Goal: Communication & Community: Answer question/provide support

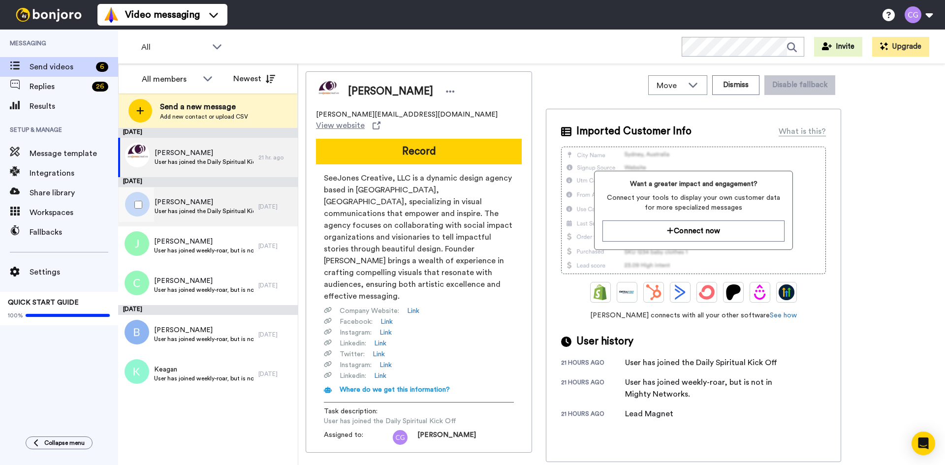
click at [210, 213] on span "User has joined the Daily Spiritual Kick Off" at bounding box center [204, 211] width 99 height 8
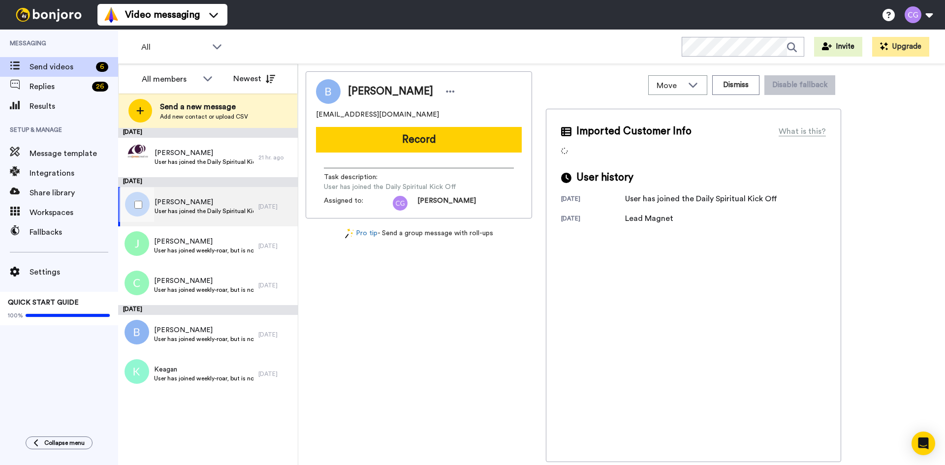
click at [180, 215] on div "Benny Rutledge User has joined the Daily Spiritual Kick Off" at bounding box center [204, 206] width 99 height 19
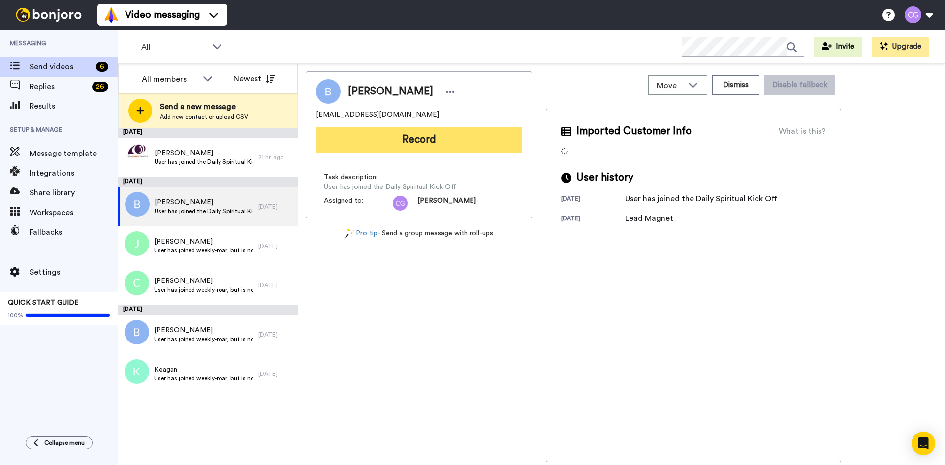
click at [375, 144] on button "Record" at bounding box center [419, 140] width 206 height 26
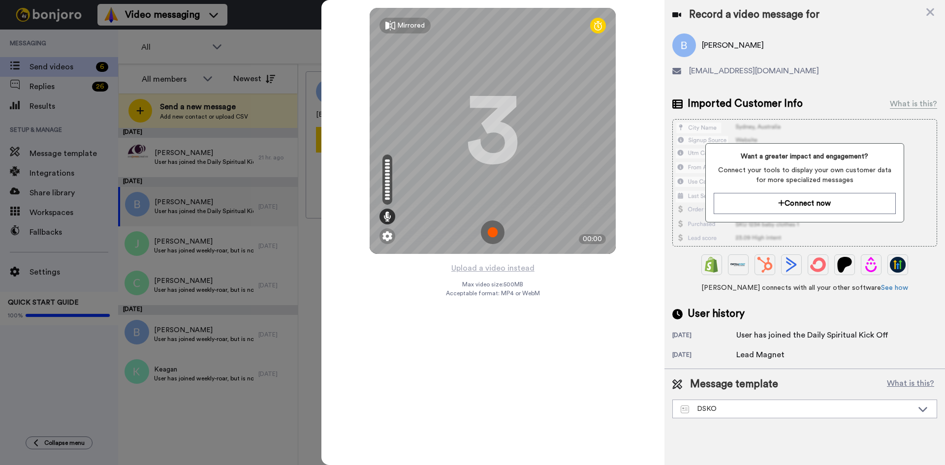
click at [499, 231] on img at bounding box center [493, 232] width 24 height 24
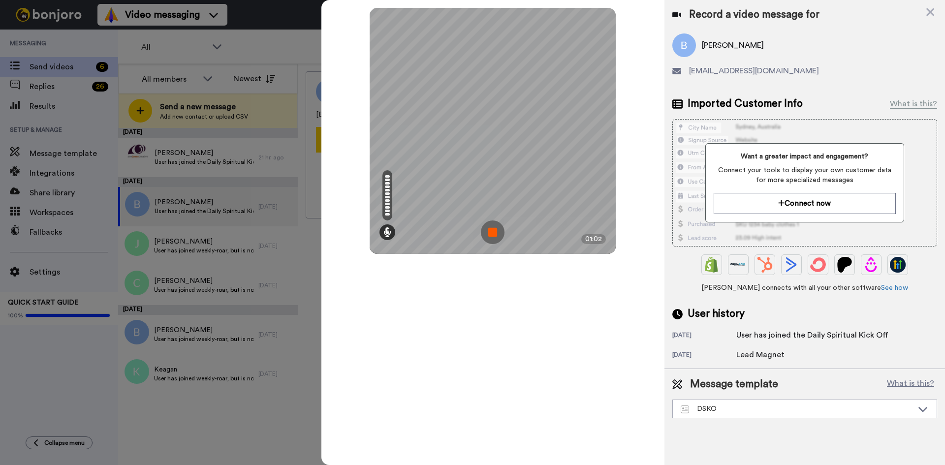
click at [497, 236] on img at bounding box center [493, 232] width 24 height 24
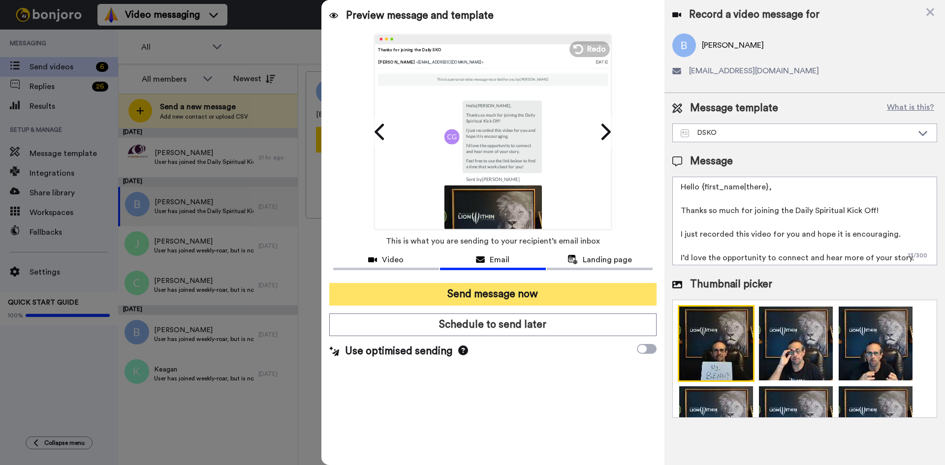
click at [504, 290] on button "Send message now" at bounding box center [492, 294] width 327 height 23
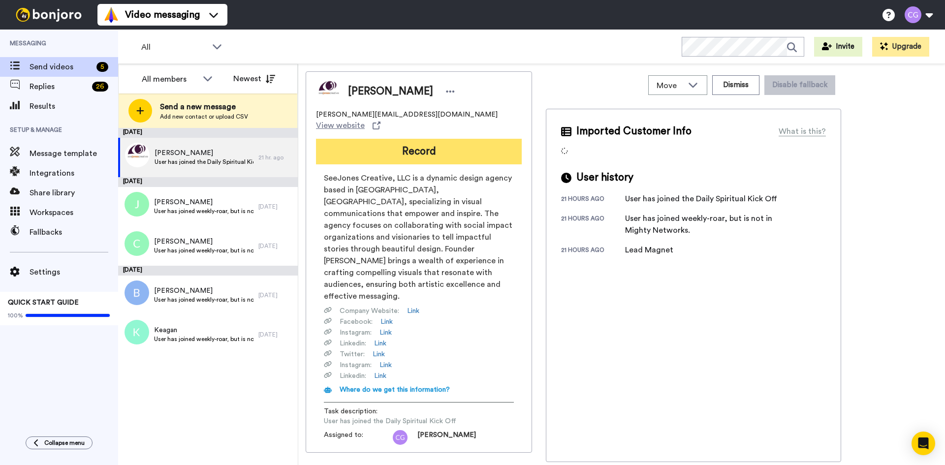
click at [398, 148] on button "Record" at bounding box center [419, 152] width 206 height 26
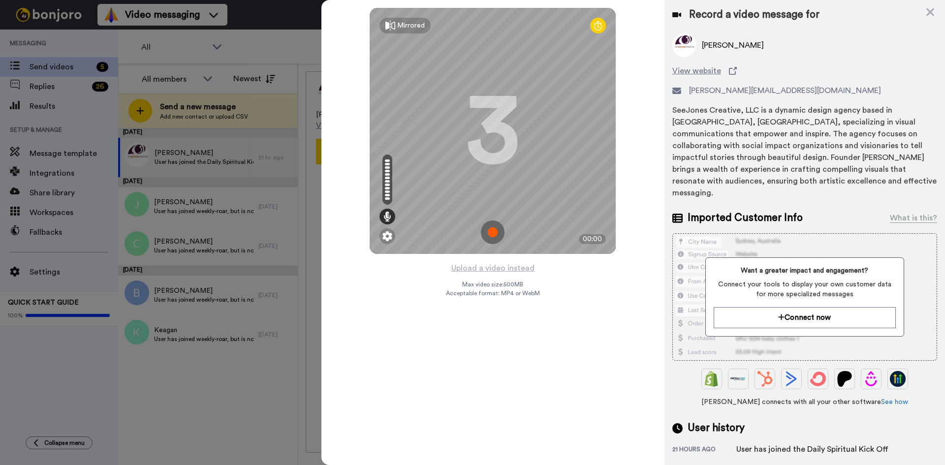
click at [492, 231] on img at bounding box center [493, 232] width 24 height 24
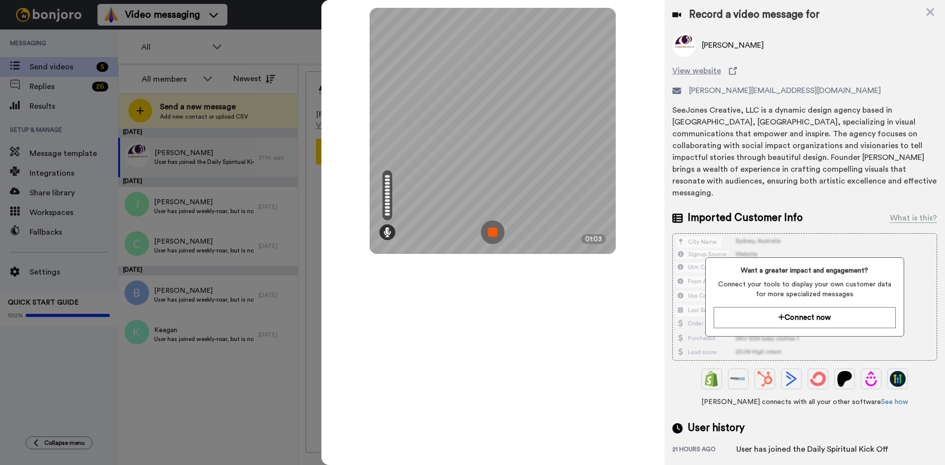
click at [492, 231] on img at bounding box center [493, 232] width 24 height 24
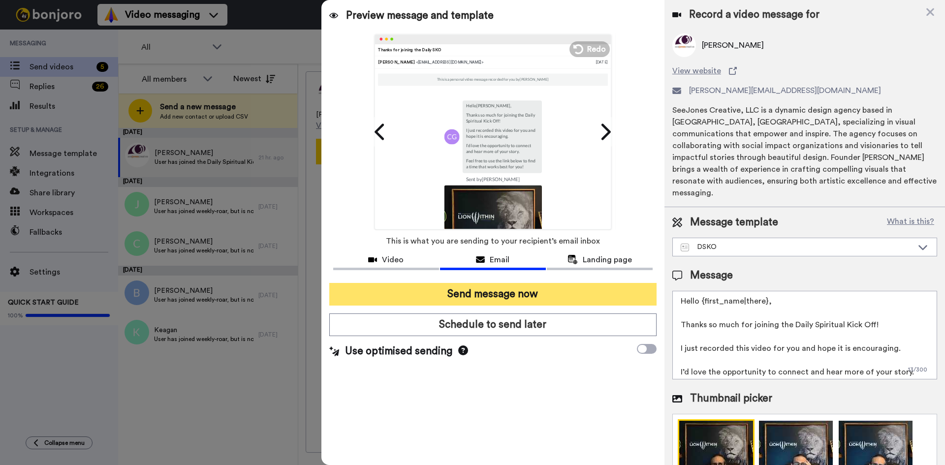
click at [510, 296] on button "Send message now" at bounding box center [492, 294] width 327 height 23
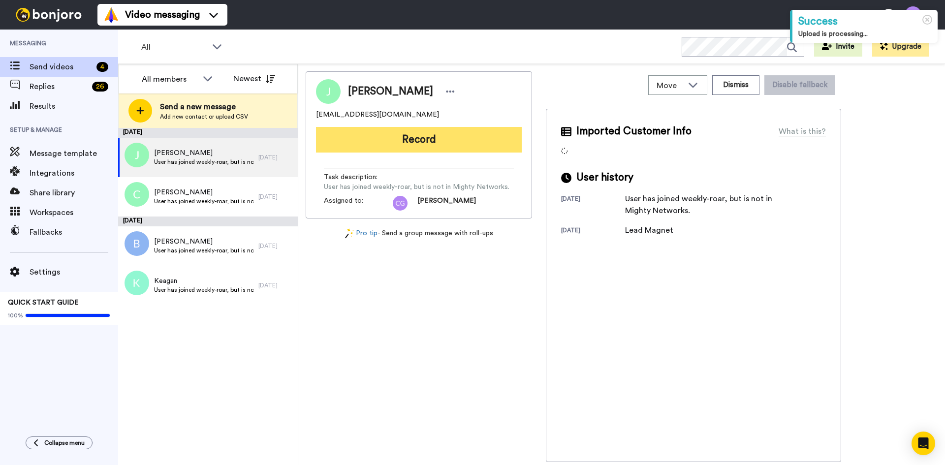
click at [388, 133] on button "Record" at bounding box center [419, 140] width 206 height 26
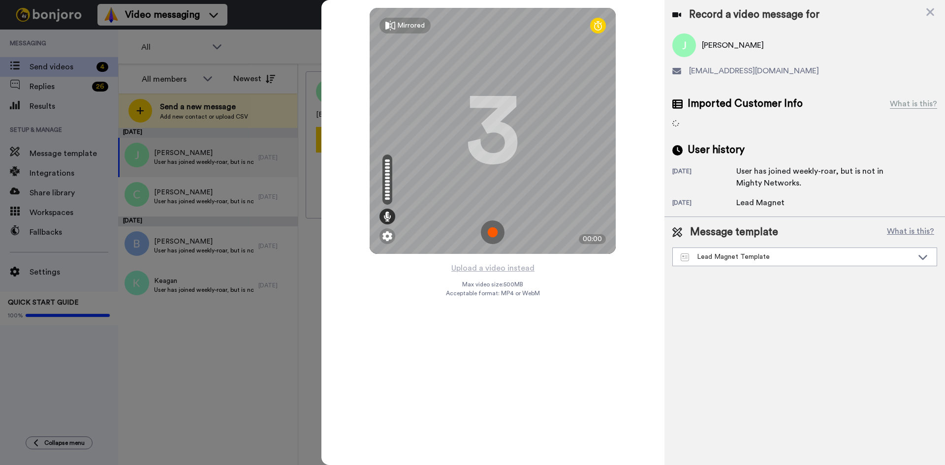
click at [493, 231] on img at bounding box center [493, 232] width 24 height 24
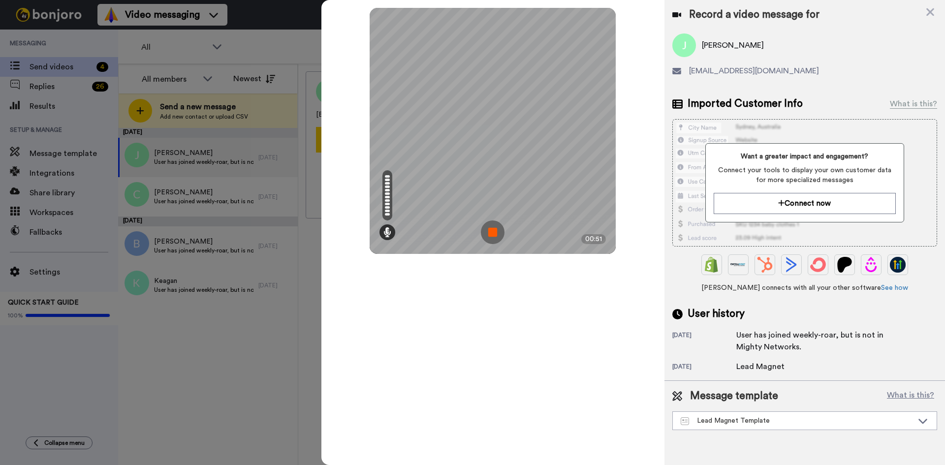
click at [493, 234] on img at bounding box center [493, 232] width 24 height 24
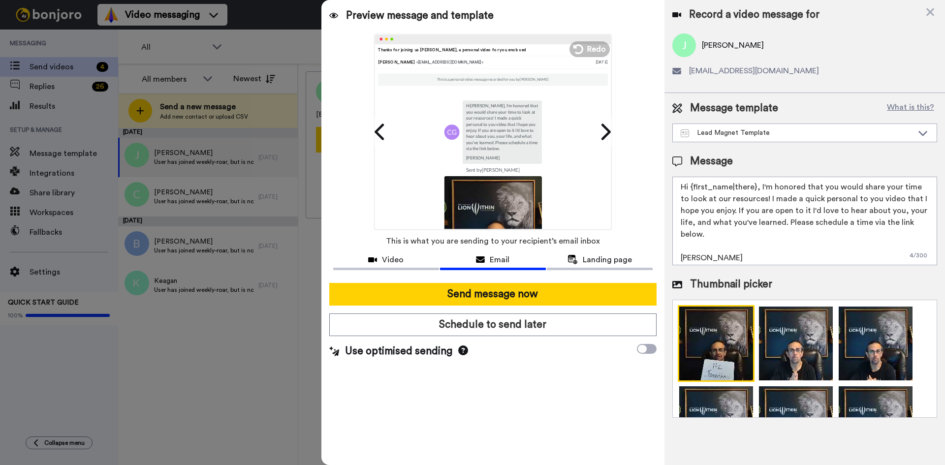
drag, startPoint x: 690, startPoint y: 186, endPoint x: 754, endPoint y: 190, distance: 64.6
click at [754, 190] on textarea "Hi {first_name|there}, I'm honored that you would share your time to look at ou…" at bounding box center [804, 221] width 265 height 89
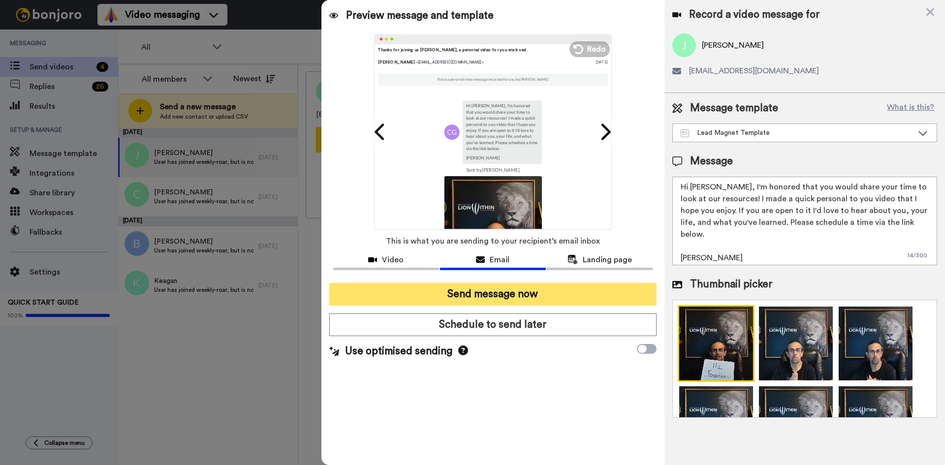
type textarea "Hi Jonathan, I'm honored that you would share your time to look at our resource…"
click at [551, 289] on button "Send message now" at bounding box center [492, 294] width 327 height 23
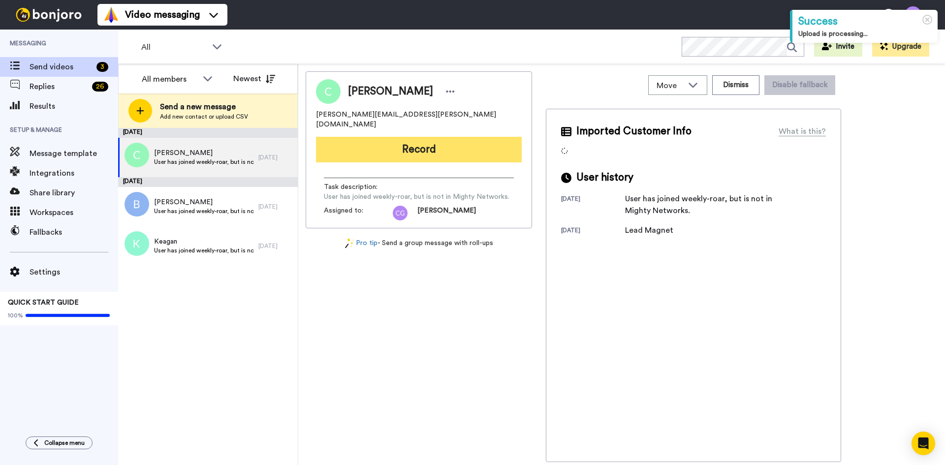
click at [412, 137] on button "Record" at bounding box center [419, 150] width 206 height 26
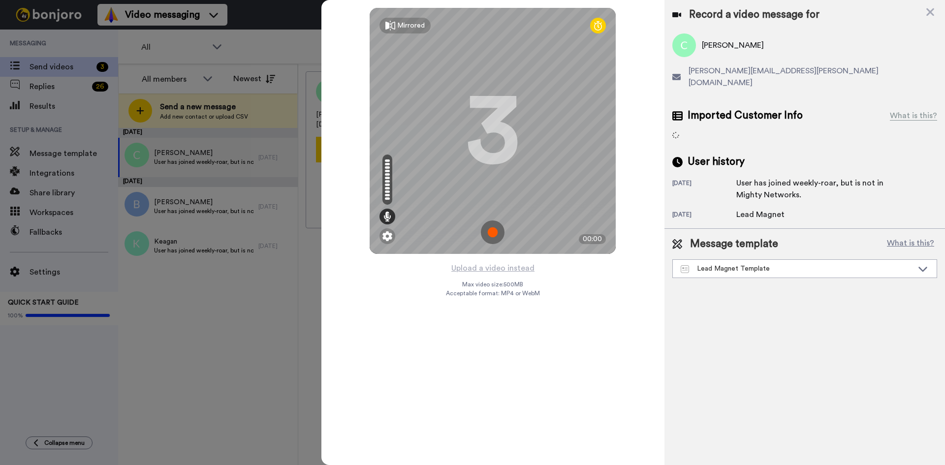
click at [496, 232] on img at bounding box center [493, 232] width 24 height 24
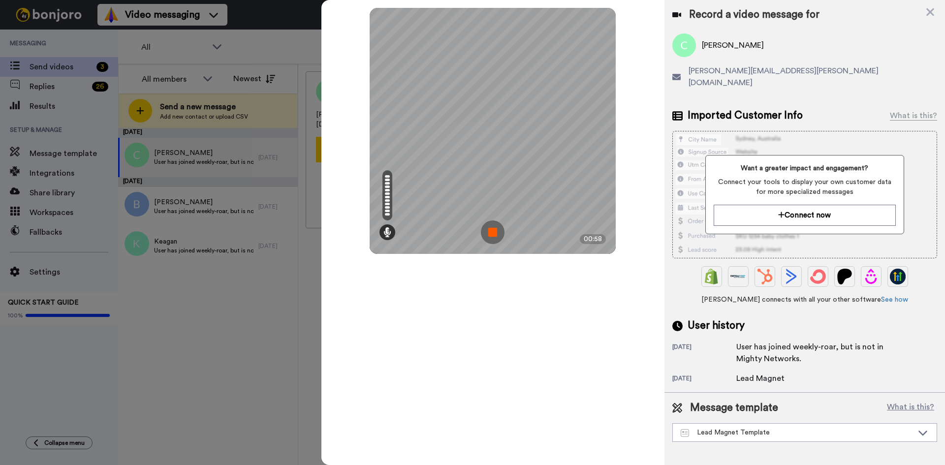
click at [494, 231] on img at bounding box center [493, 232] width 24 height 24
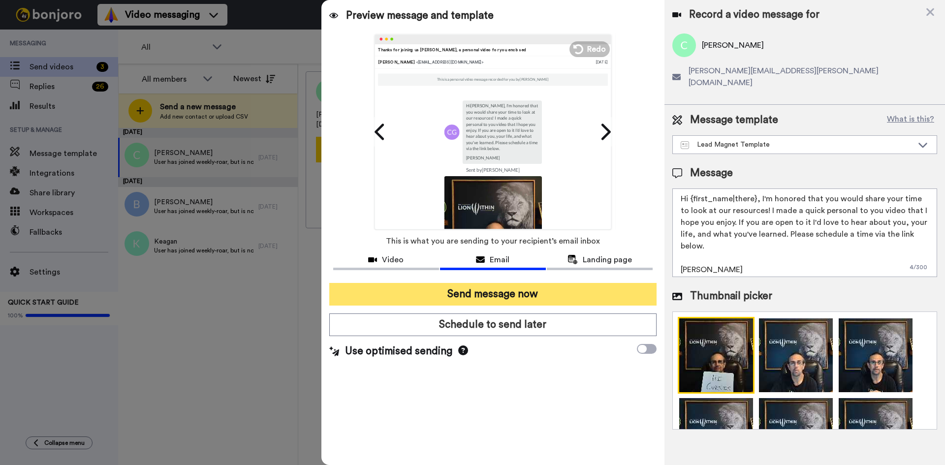
click at [505, 293] on button "Send message now" at bounding box center [492, 294] width 327 height 23
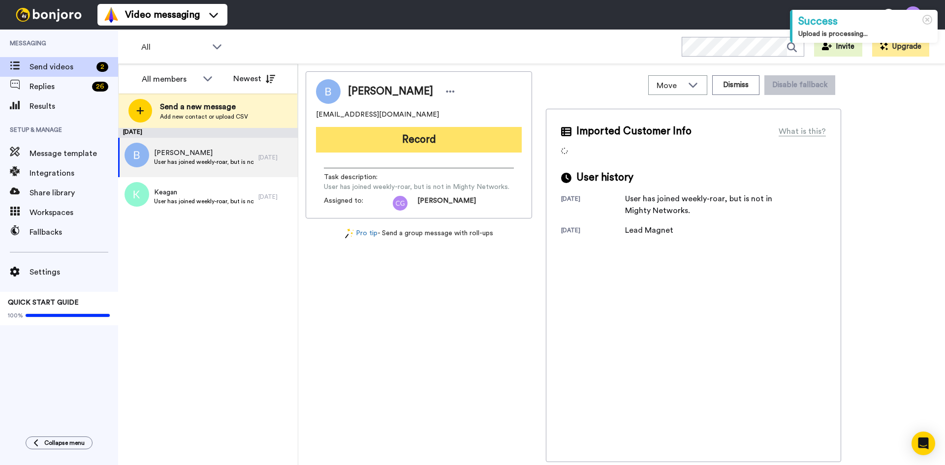
click at [420, 128] on button "Record" at bounding box center [419, 140] width 206 height 26
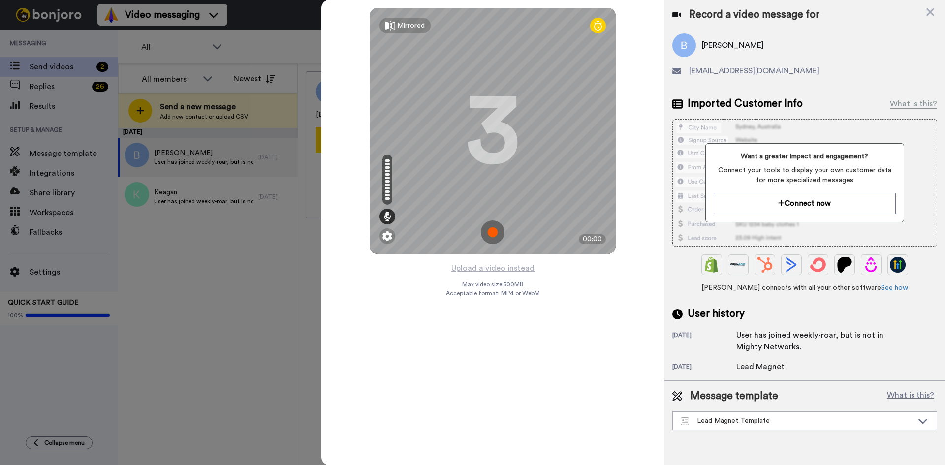
click at [489, 227] on img at bounding box center [493, 232] width 24 height 24
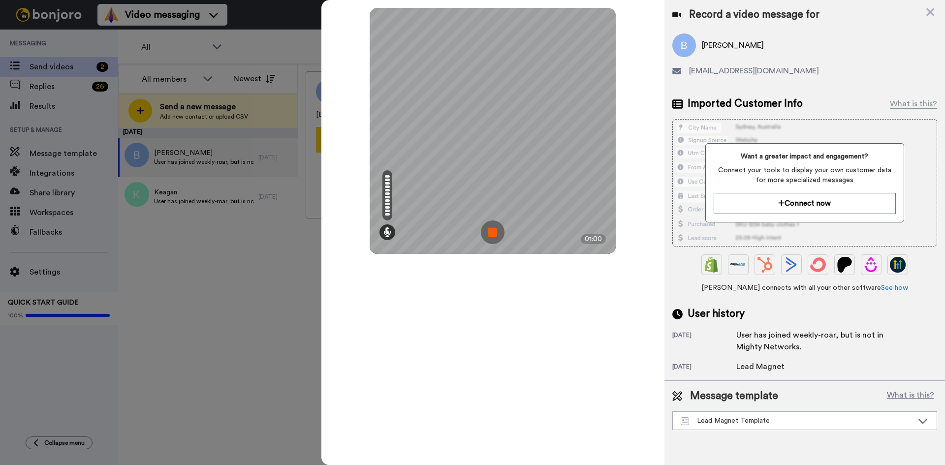
click at [492, 228] on img at bounding box center [493, 232] width 24 height 24
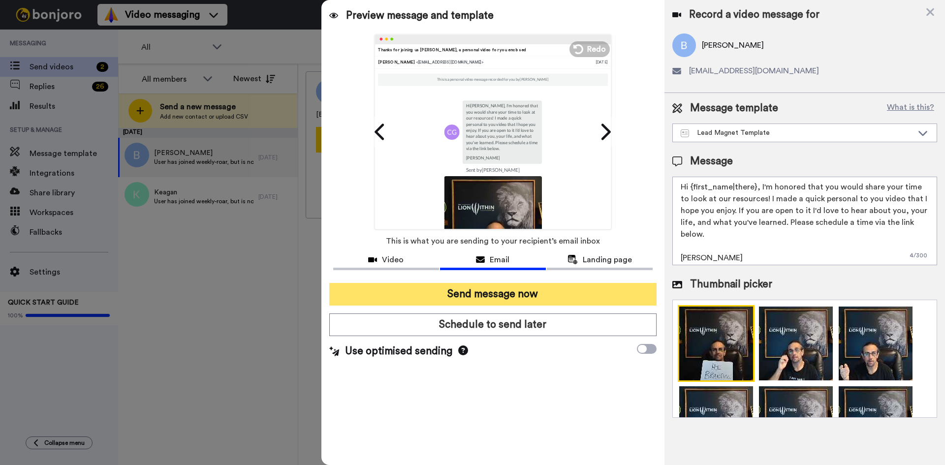
click at [529, 298] on button "Send message now" at bounding box center [492, 294] width 327 height 23
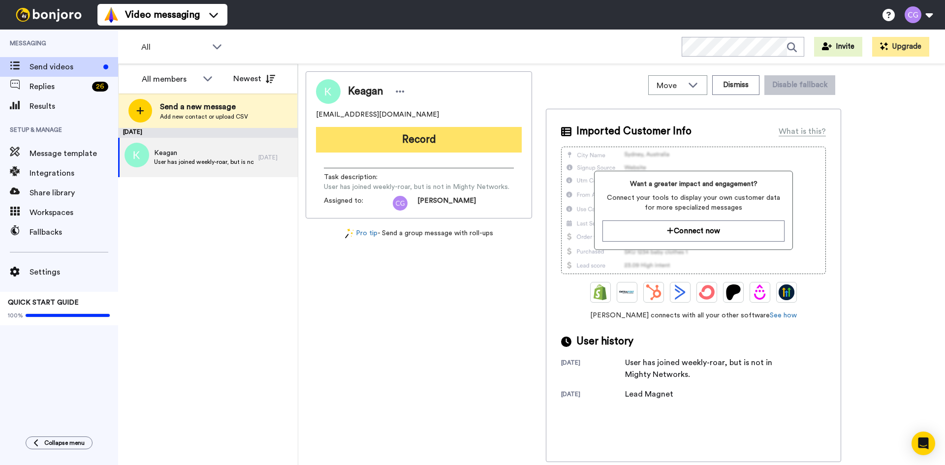
click at [407, 144] on button "Record" at bounding box center [419, 140] width 206 height 26
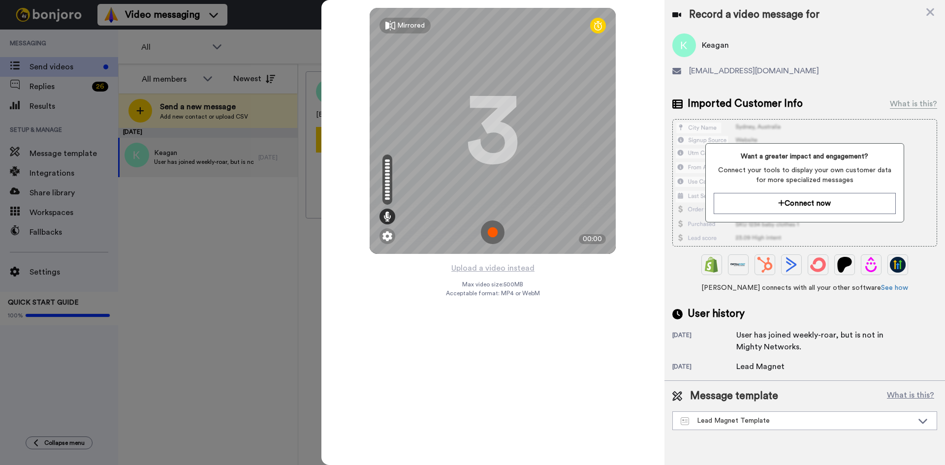
click at [500, 233] on img at bounding box center [493, 232] width 24 height 24
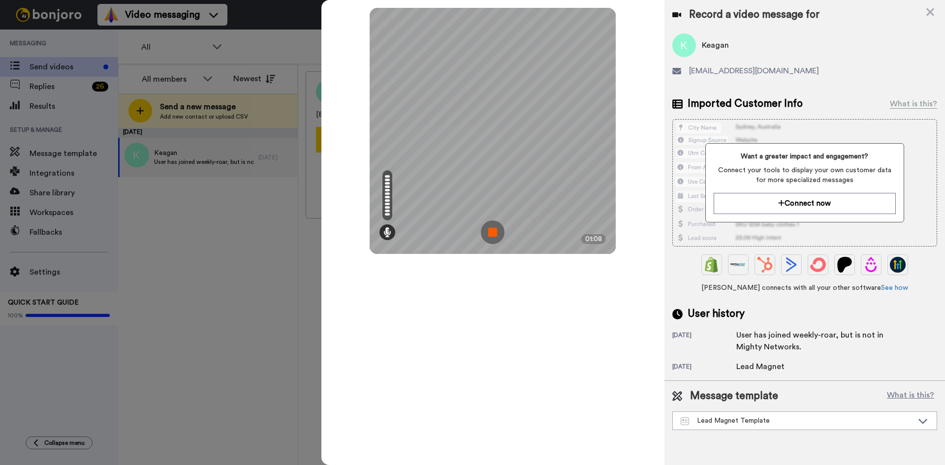
click at [492, 230] on img at bounding box center [493, 232] width 24 height 24
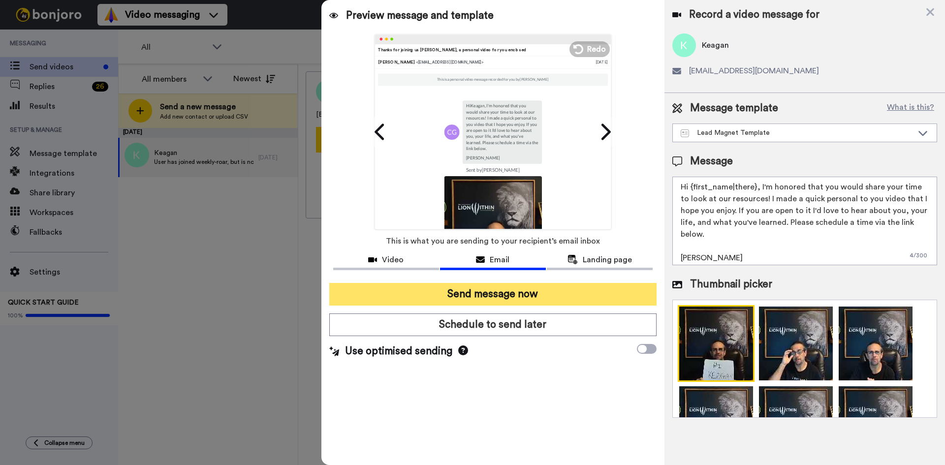
click at [515, 288] on button "Send message now" at bounding box center [492, 294] width 327 height 23
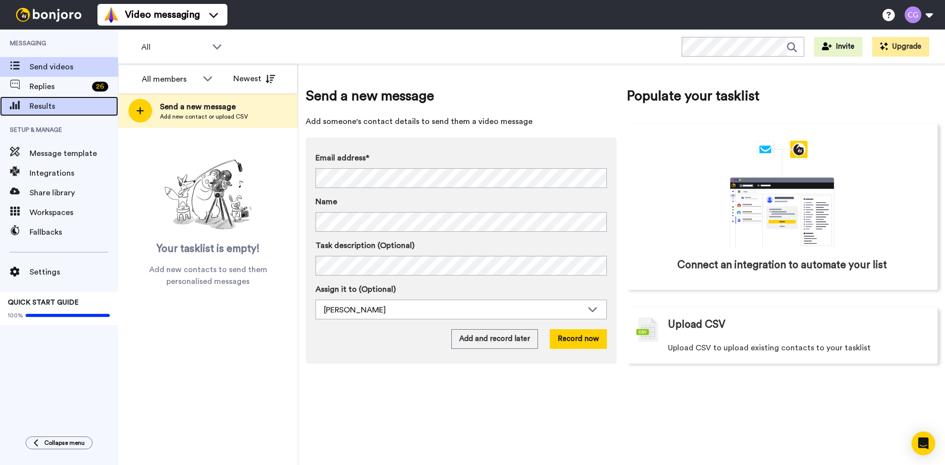
click at [71, 101] on span "Results" at bounding box center [74, 106] width 89 height 12
